Goal: Navigation & Orientation: Understand site structure

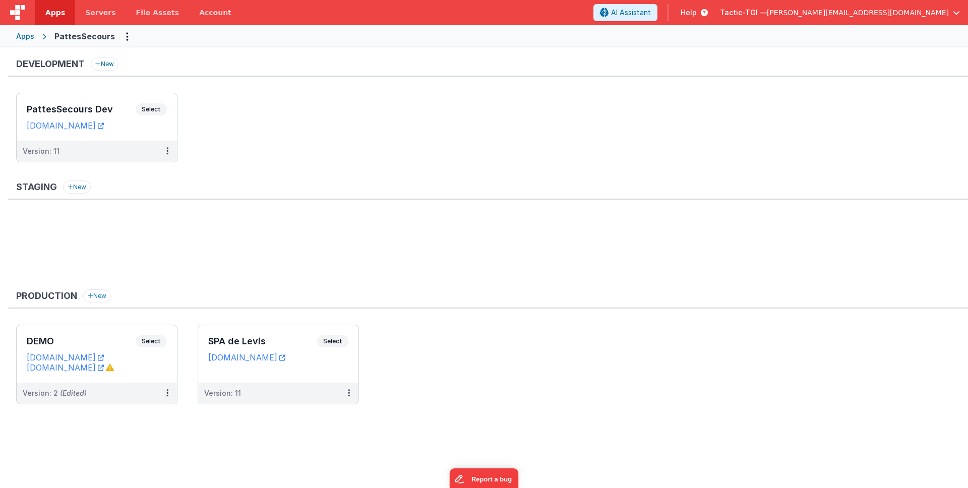
click at [903, 13] on span "[PERSON_NAME][EMAIL_ADDRESS][DOMAIN_NAME]" at bounding box center [858, 13] width 182 height 10
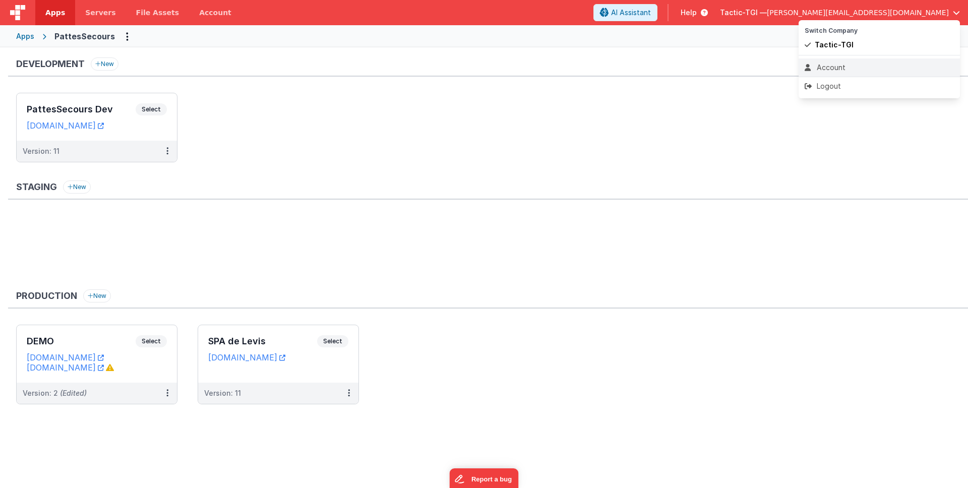
click at [857, 66] on div "Account" at bounding box center [879, 68] width 149 height 10
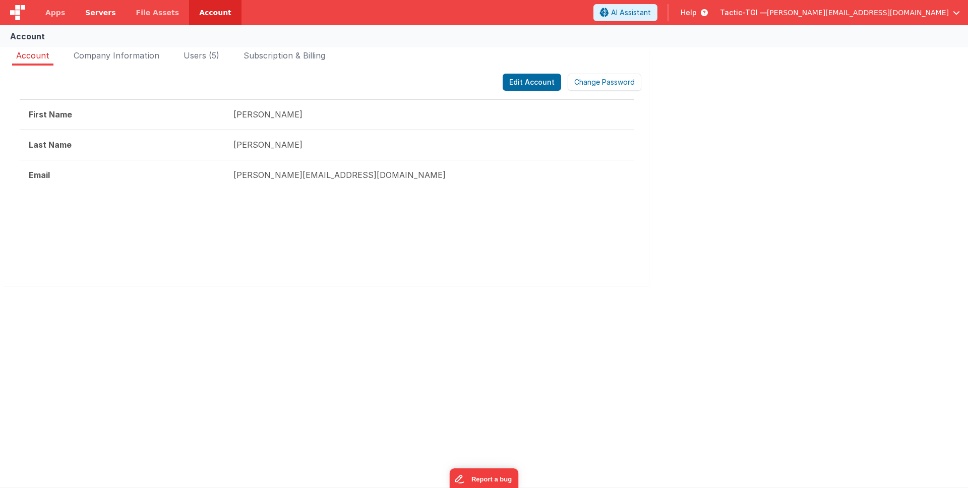
drag, startPoint x: 314, startPoint y: 234, endPoint x: 116, endPoint y: 2, distance: 304.8
click at [314, 234] on div at bounding box center [327, 239] width 614 height 61
click at [212, 58] on span "Users (5)" at bounding box center [202, 55] width 36 height 10
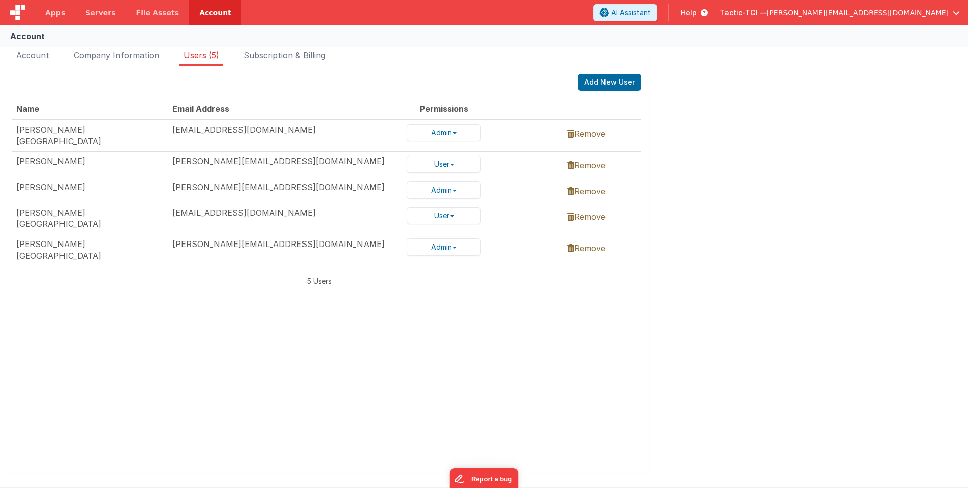
click at [142, 183] on div "[PERSON_NAME]" at bounding box center [90, 188] width 148 height 12
click at [186, 185] on td "[PERSON_NAME][EMAIL_ADDRESS][DOMAIN_NAME]" at bounding box center [285, 190] width 234 height 26
click at [50, 11] on span "Apps" at bounding box center [55, 13] width 20 height 10
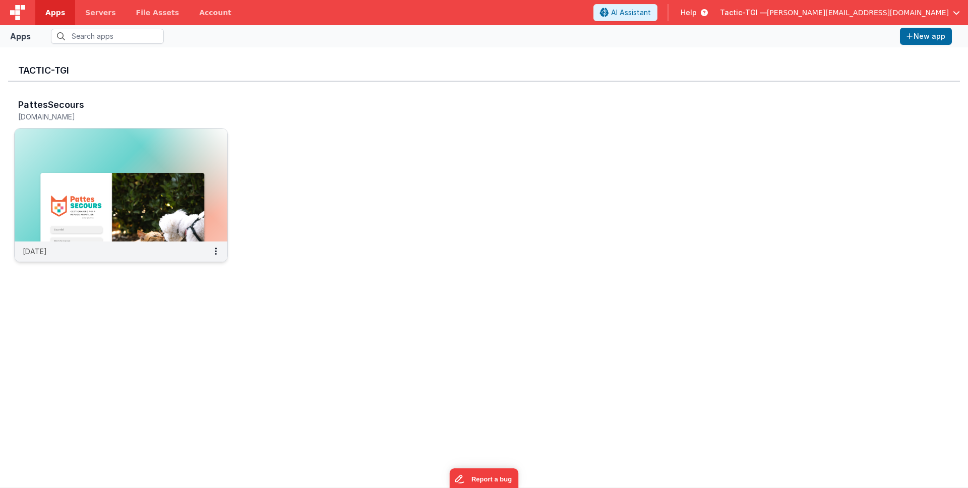
click at [120, 256] on div "[DATE]" at bounding box center [121, 252] width 213 height 20
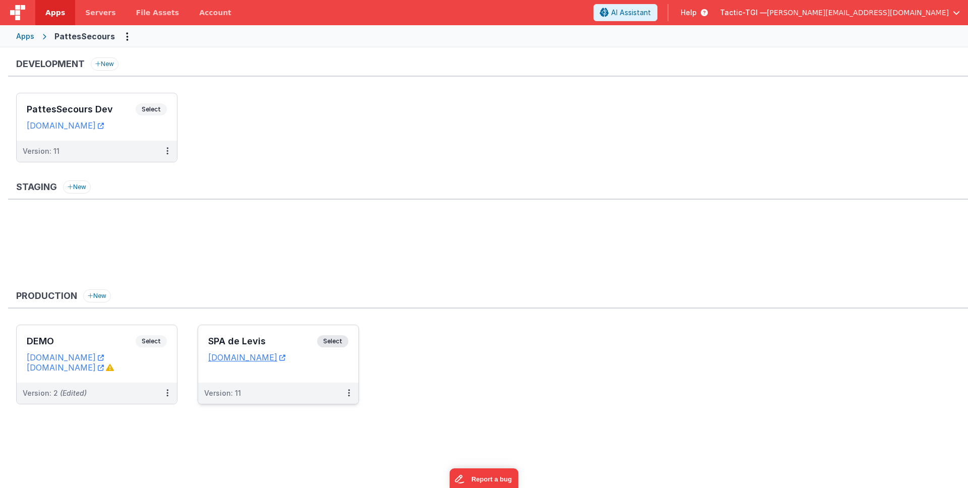
click at [255, 395] on div "Version: 11" at bounding box center [271, 393] width 135 height 10
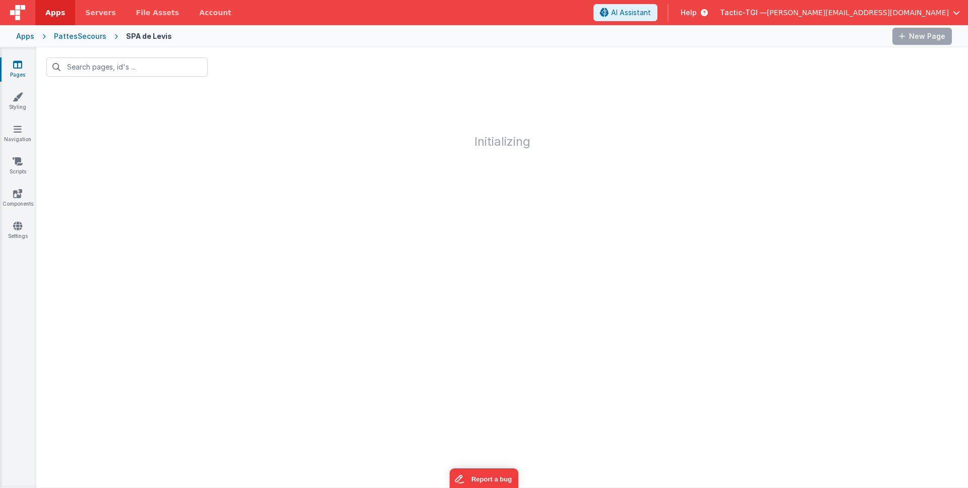
click at [16, 66] on icon at bounding box center [17, 64] width 9 height 10
click at [32, 34] on div "Apps" at bounding box center [25, 36] width 18 height 10
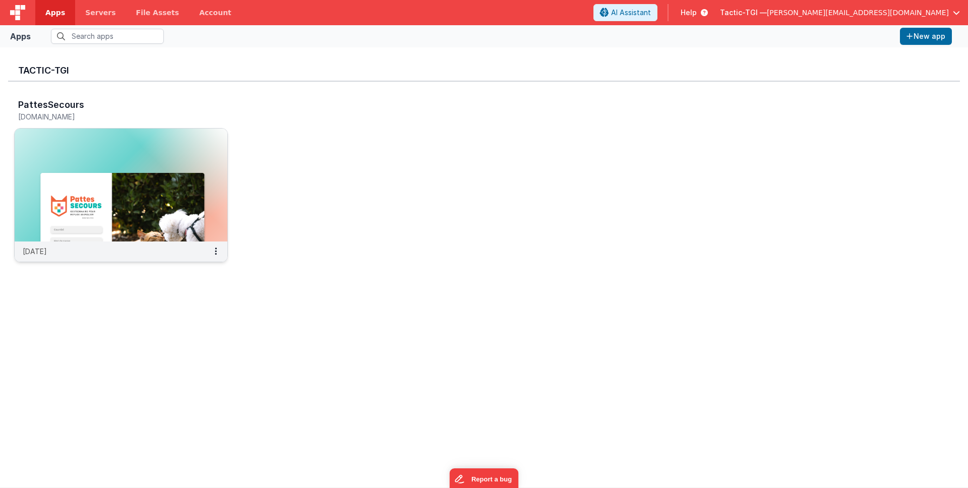
click at [72, 240] on img at bounding box center [121, 185] width 213 height 113
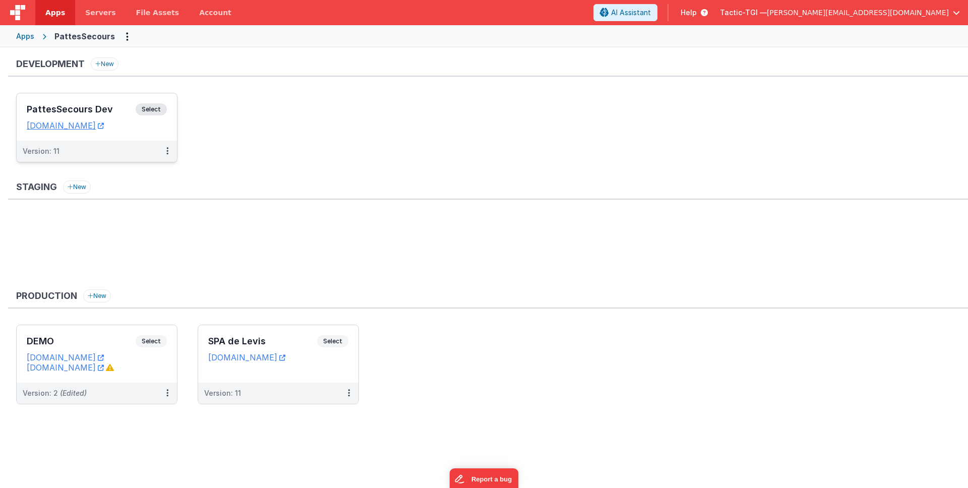
click at [109, 152] on div "Version: 11" at bounding box center [90, 151] width 135 height 10
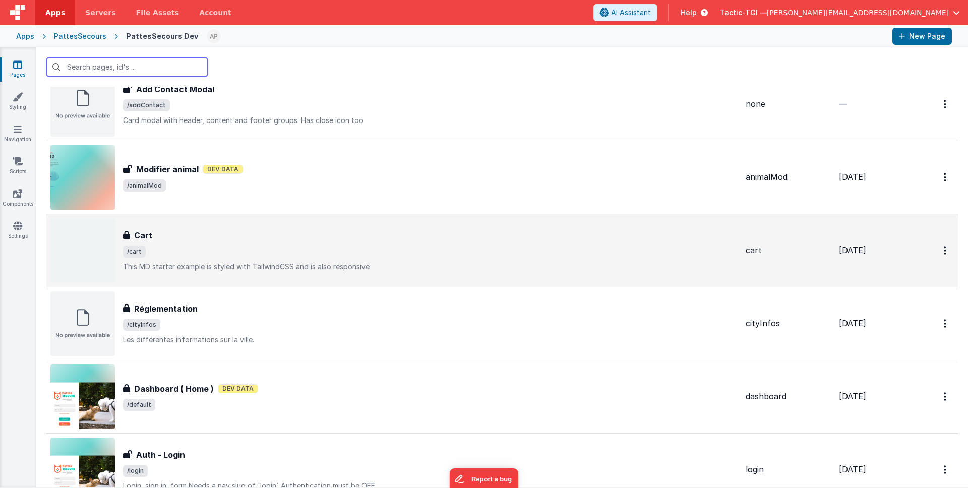
scroll to position [43, 0]
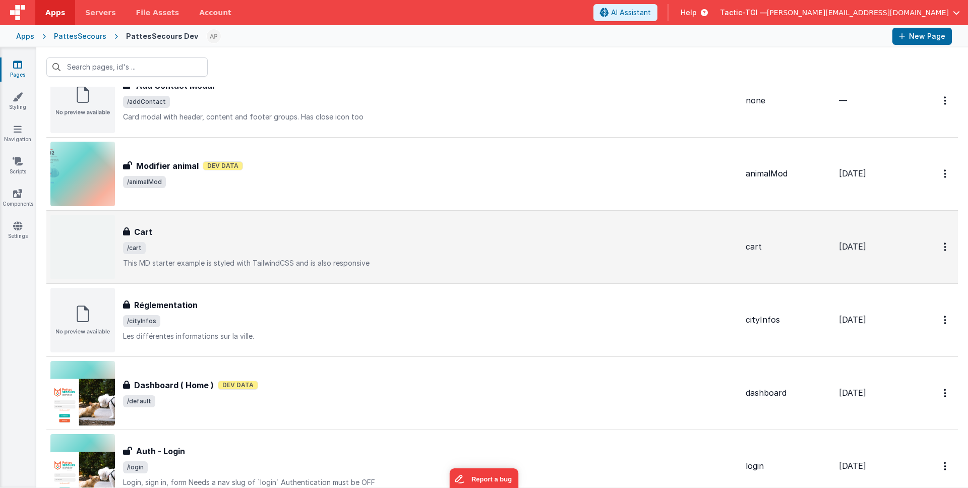
click at [205, 242] on span "/cart" at bounding box center [430, 248] width 615 height 12
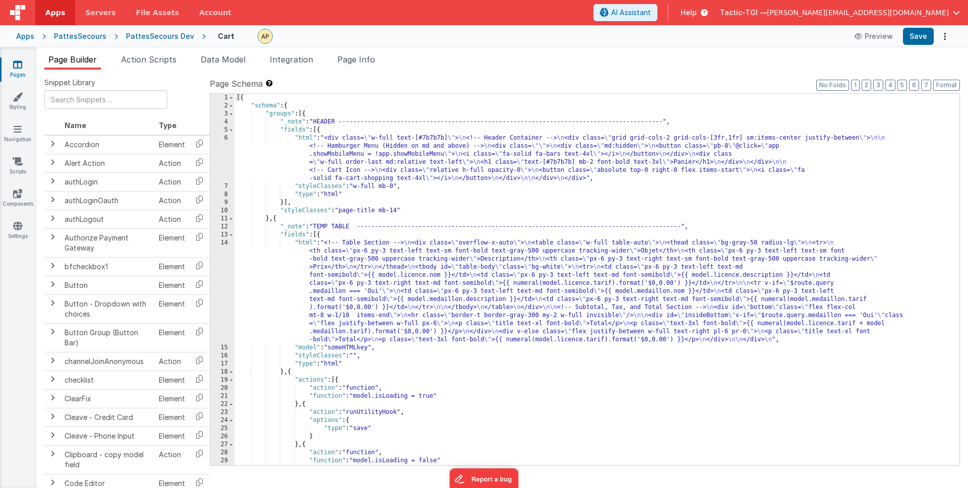
click at [697, 11] on span "Help" at bounding box center [689, 13] width 16 height 10
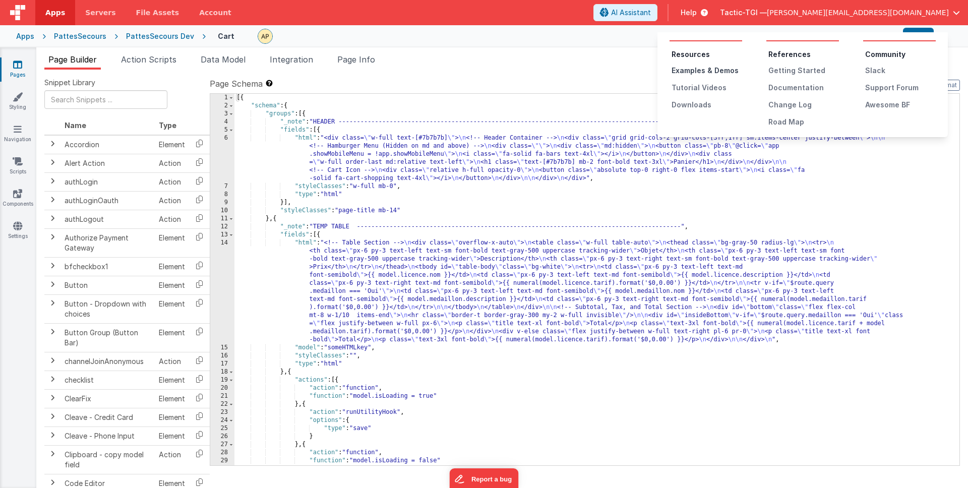
click at [697, 71] on div "Examples & Demos" at bounding box center [707, 71] width 71 height 10
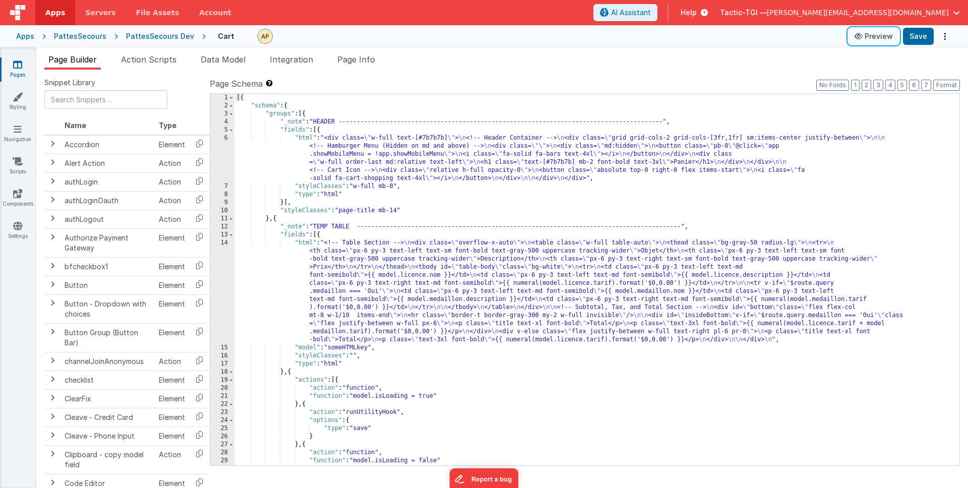
click at [871, 41] on button "Preview" at bounding box center [874, 36] width 50 height 16
click at [32, 38] on div "Apps" at bounding box center [25, 36] width 18 height 10
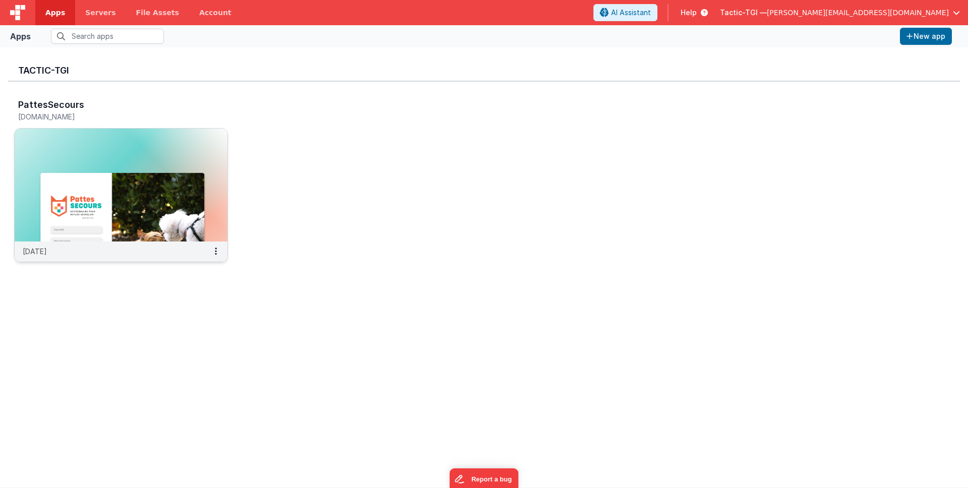
click at [101, 251] on div "15 days ago" at bounding box center [121, 252] width 213 height 20
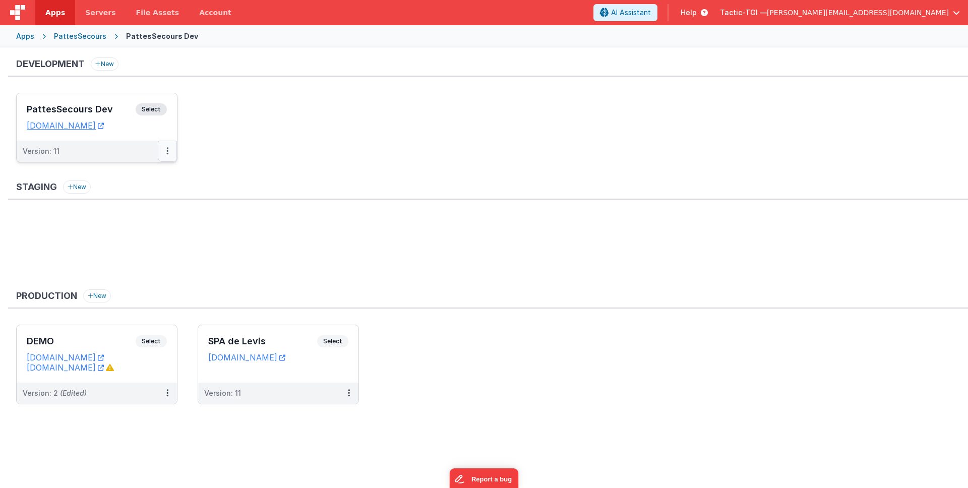
click at [170, 150] on button at bounding box center [167, 151] width 19 height 21
click at [175, 154] on button at bounding box center [167, 151] width 19 height 21
drag, startPoint x: 323, startPoint y: 196, endPoint x: 176, endPoint y: 136, distance: 159.2
click at [322, 195] on div at bounding box center [484, 244] width 968 height 488
click at [173, 150] on button at bounding box center [167, 151] width 19 height 21
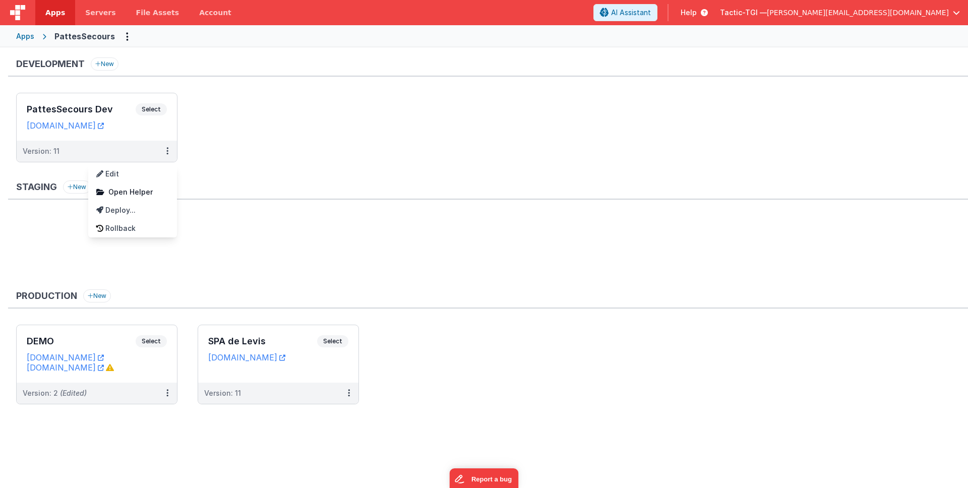
click at [64, 156] on div at bounding box center [484, 244] width 968 height 488
click at [57, 147] on div "Version: 11" at bounding box center [41, 151] width 37 height 10
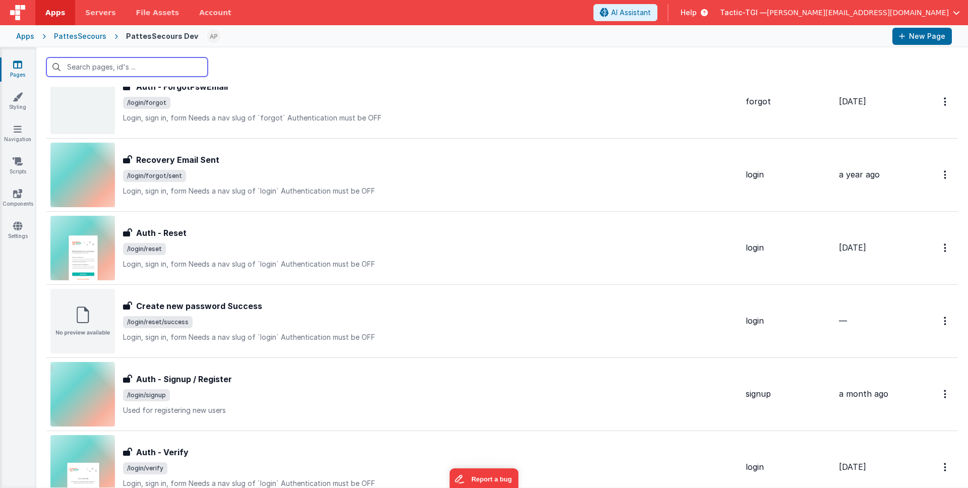
scroll to position [479, 0]
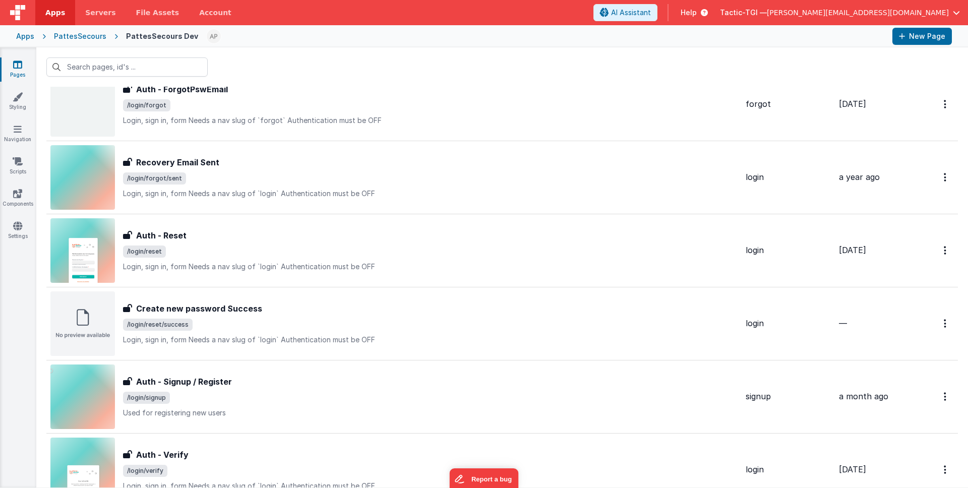
click at [52, 15] on span "Apps" at bounding box center [55, 13] width 20 height 10
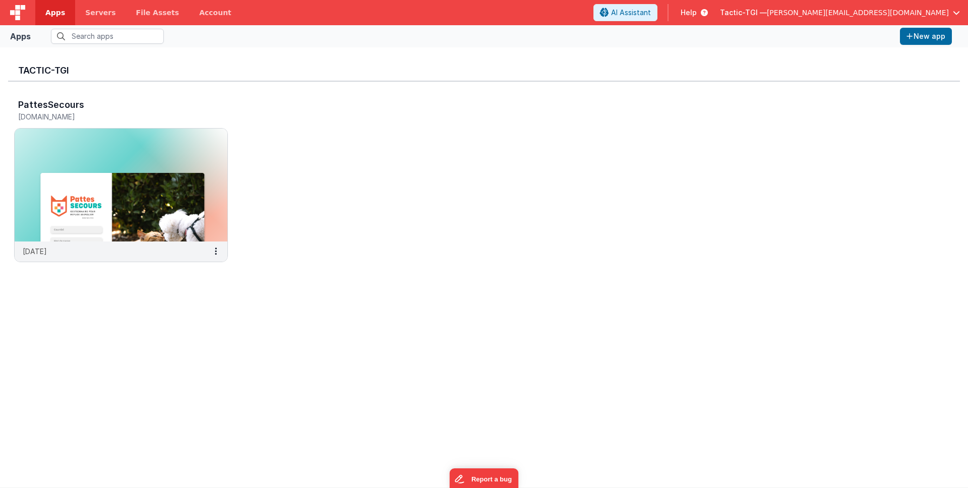
click at [697, 14] on span "Help" at bounding box center [689, 13] width 16 height 10
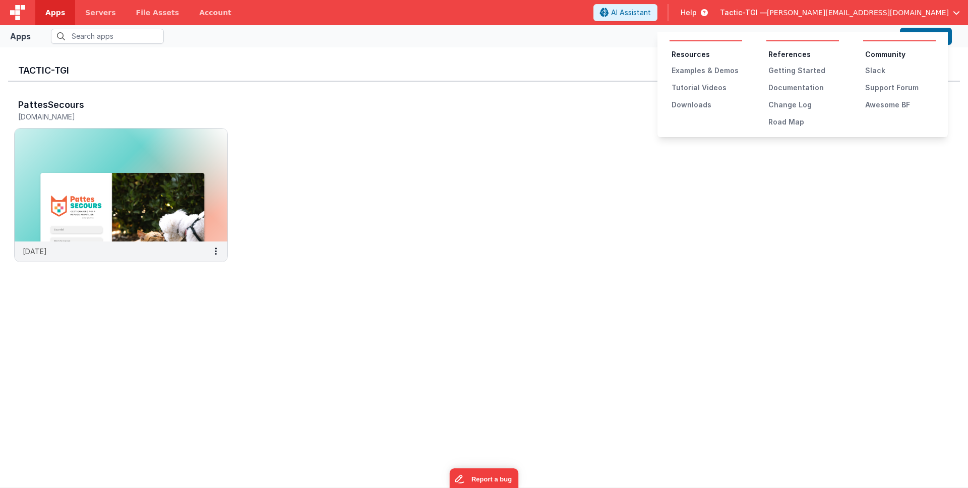
click at [888, 193] on button at bounding box center [484, 244] width 968 height 488
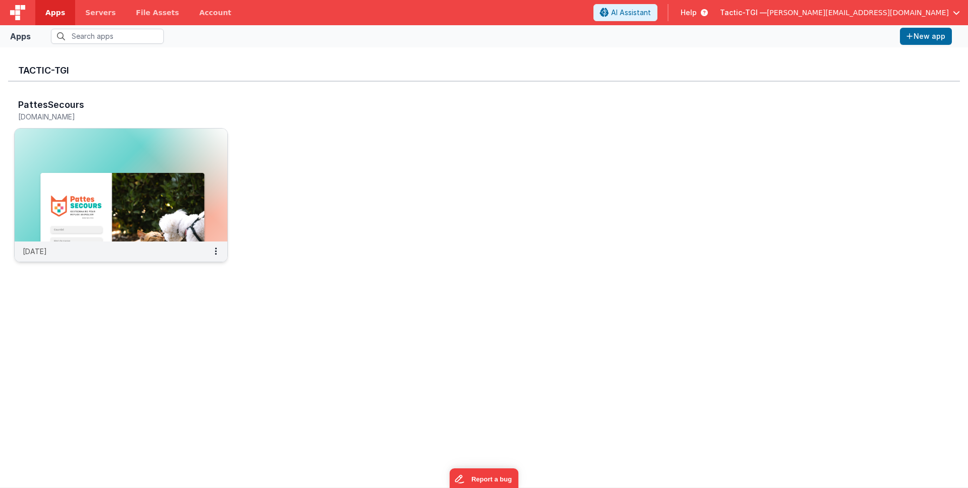
click at [71, 107] on h3 "PattesSecours" at bounding box center [51, 105] width 66 height 10
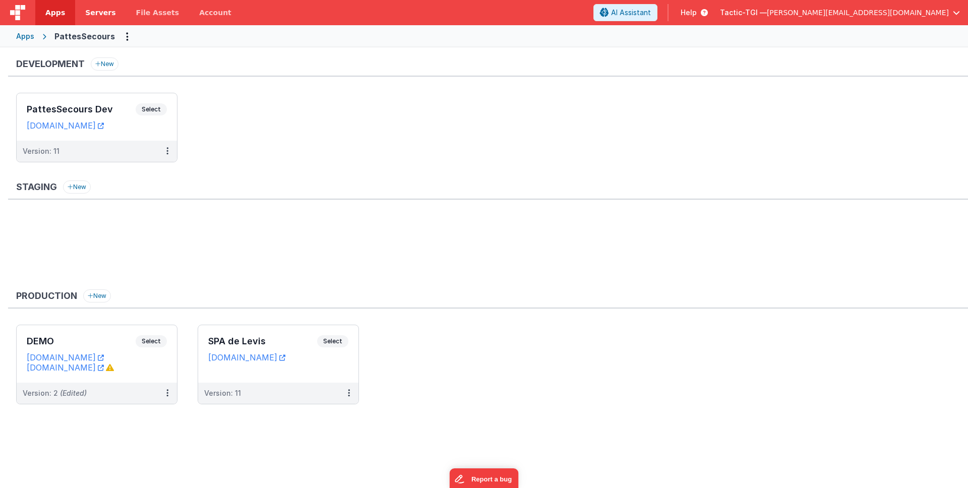
click at [108, 9] on span "Servers" at bounding box center [100, 13] width 30 height 10
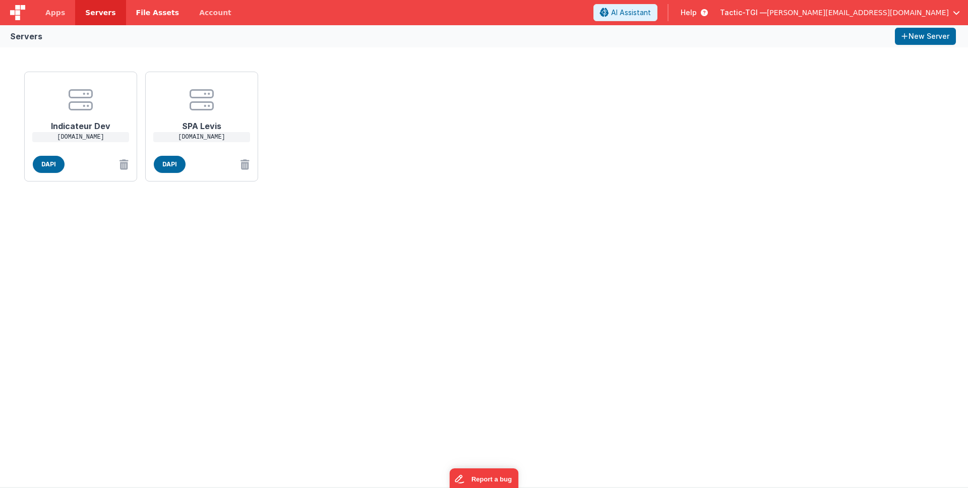
click at [137, 12] on span "File Assets" at bounding box center [157, 13] width 43 height 10
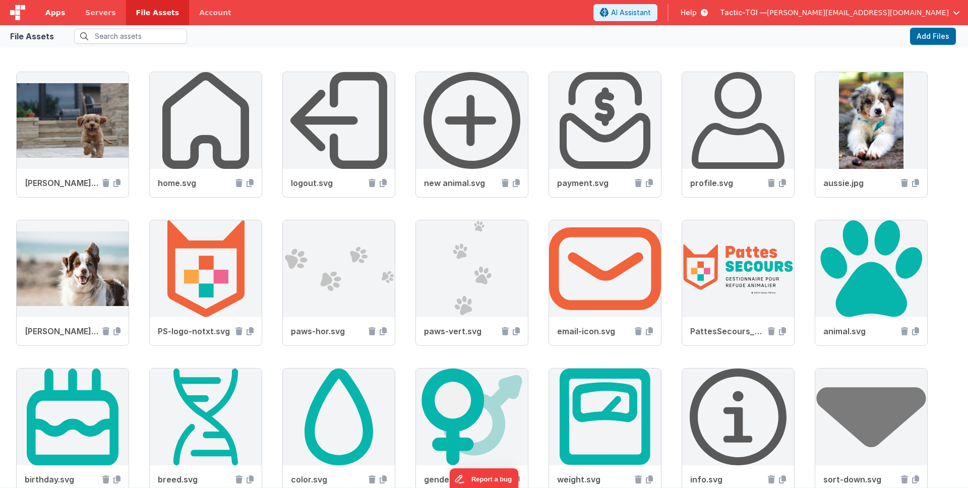
click at [62, 12] on span "Apps" at bounding box center [55, 13] width 20 height 10
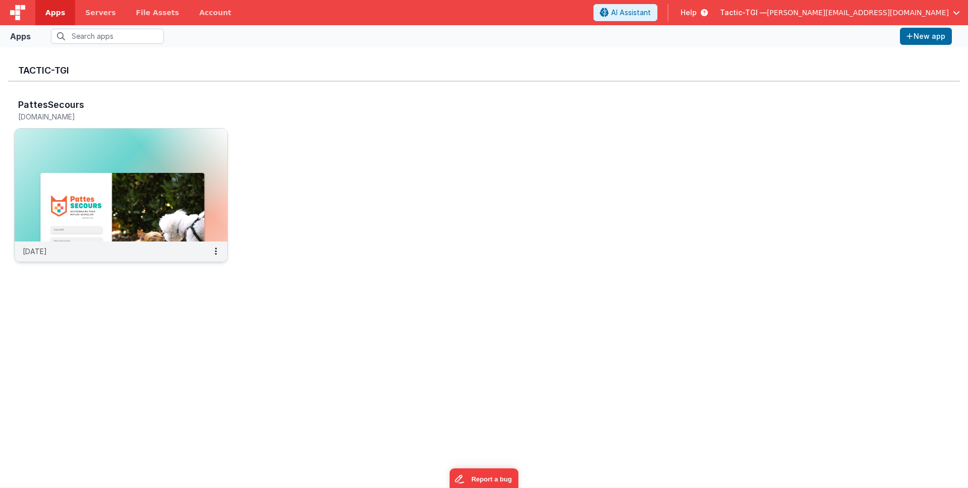
click at [84, 253] on div "15 days ago" at bounding box center [121, 252] width 213 height 20
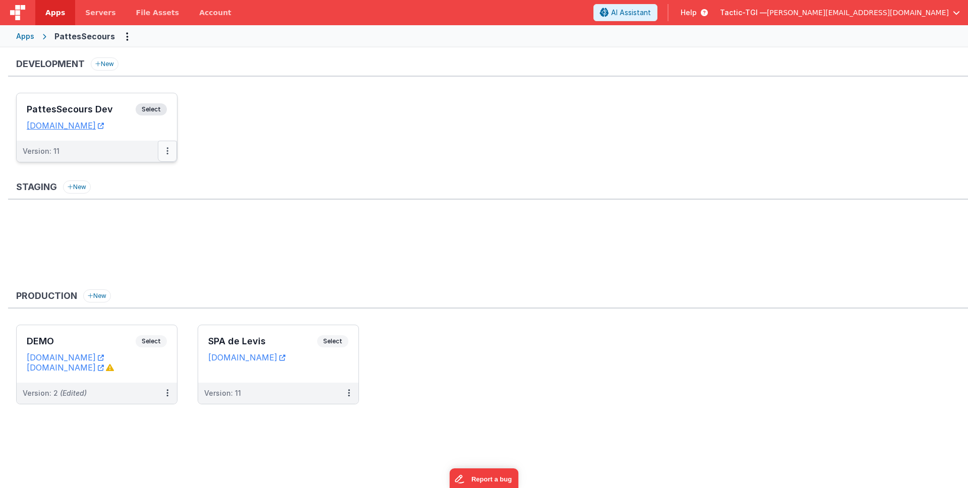
click at [167, 151] on icon at bounding box center [167, 151] width 2 height 1
click at [109, 281] on div at bounding box center [484, 244] width 968 height 488
click at [104, 13] on span "Servers" at bounding box center [100, 13] width 30 height 10
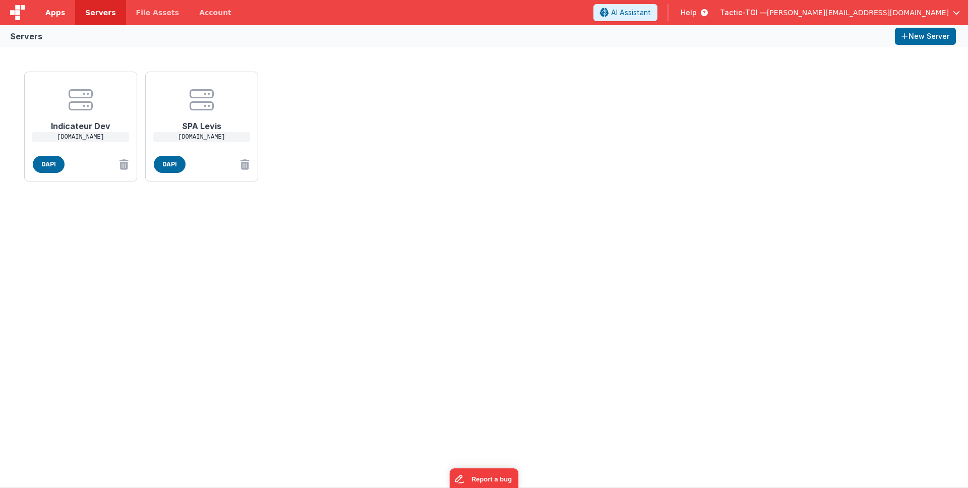
click at [51, 21] on link "Apps" at bounding box center [55, 12] width 40 height 25
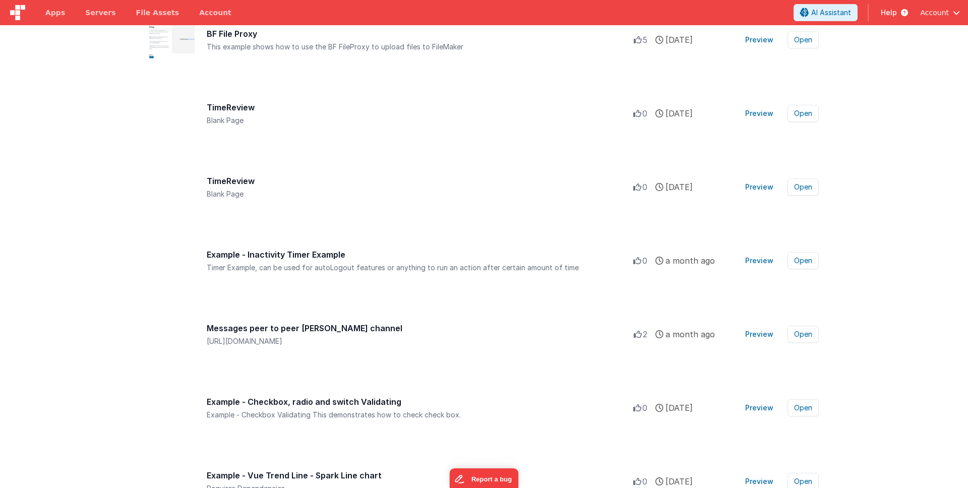
scroll to position [495, 0]
